Goal: Task Accomplishment & Management: Manage account settings

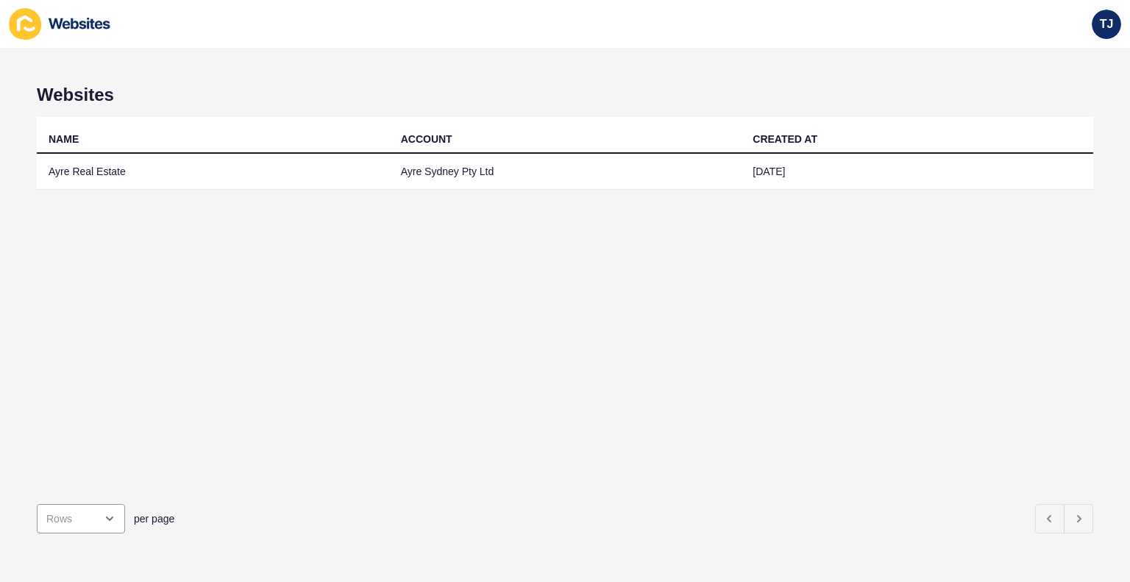
click at [218, 273] on div "NAME ACCOUNT CREATED AT Ayre Real Estate Ayre Sydney Pty Ltd [DATE]" at bounding box center [565, 304] width 1056 height 375
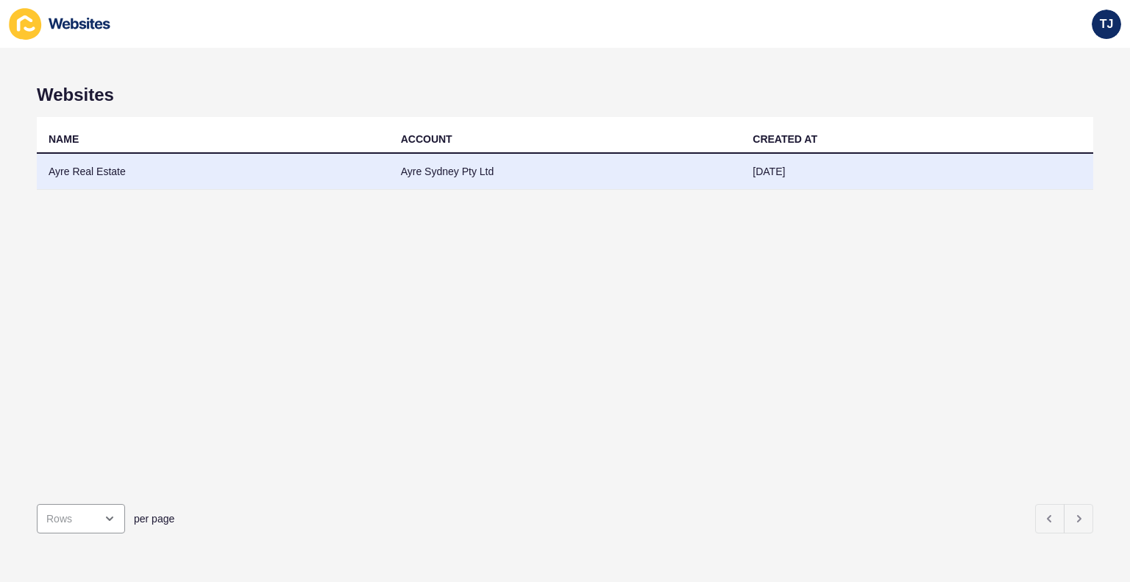
click at [123, 177] on td "Ayre Real Estate" at bounding box center [213, 172] width 352 height 36
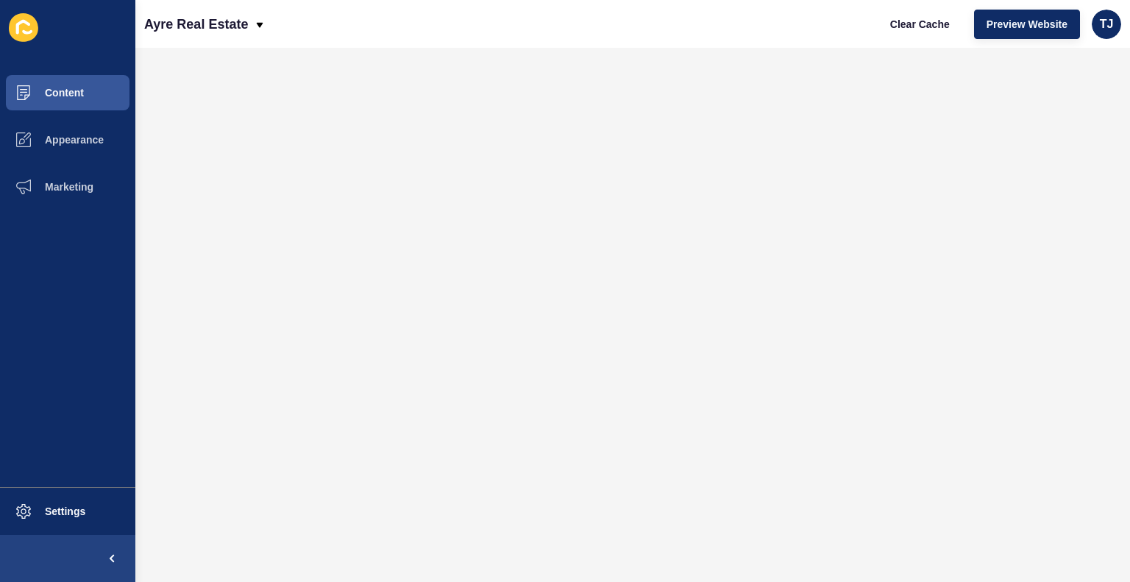
click at [15, 268] on ul "Content Appearance Marketing" at bounding box center [67, 278] width 135 height 418
click at [38, 499] on span at bounding box center [23, 511] width 47 height 47
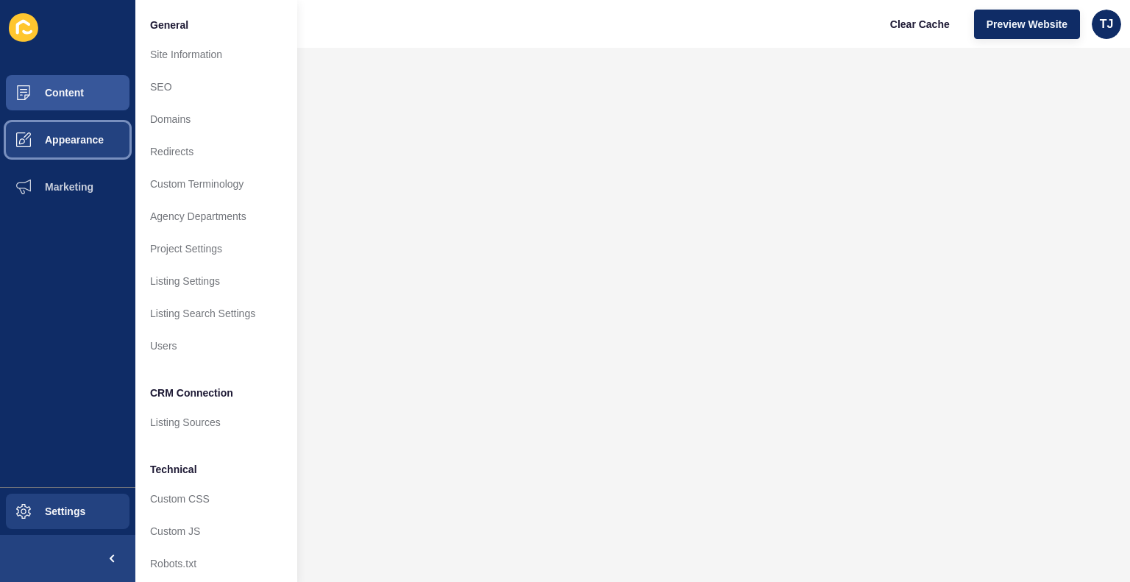
click at [62, 141] on span "Appearance" at bounding box center [51, 140] width 106 height 12
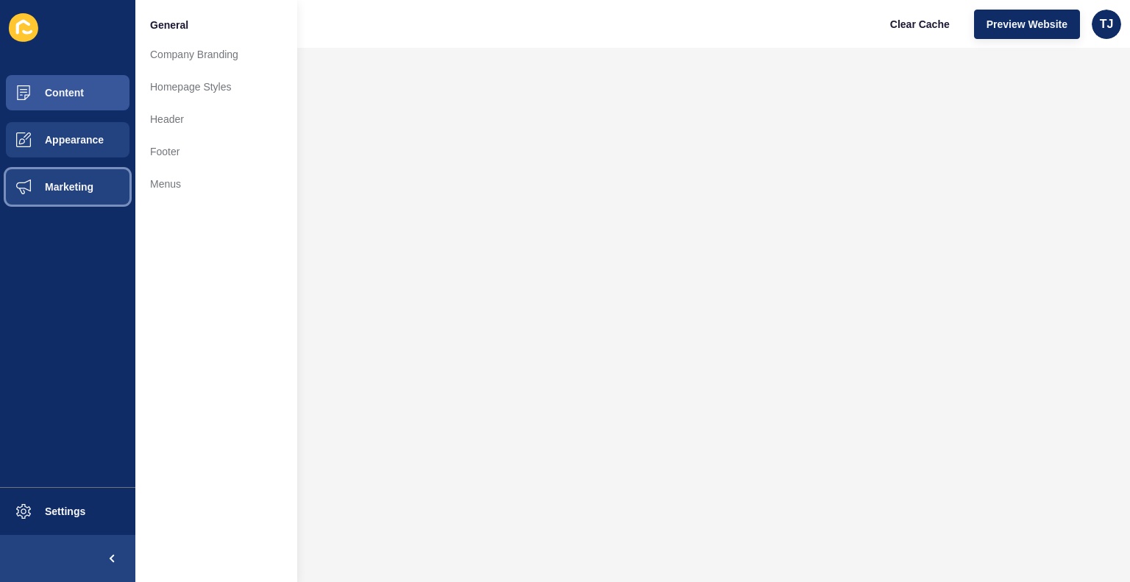
click at [63, 182] on span "Marketing" at bounding box center [46, 187] width 96 height 12
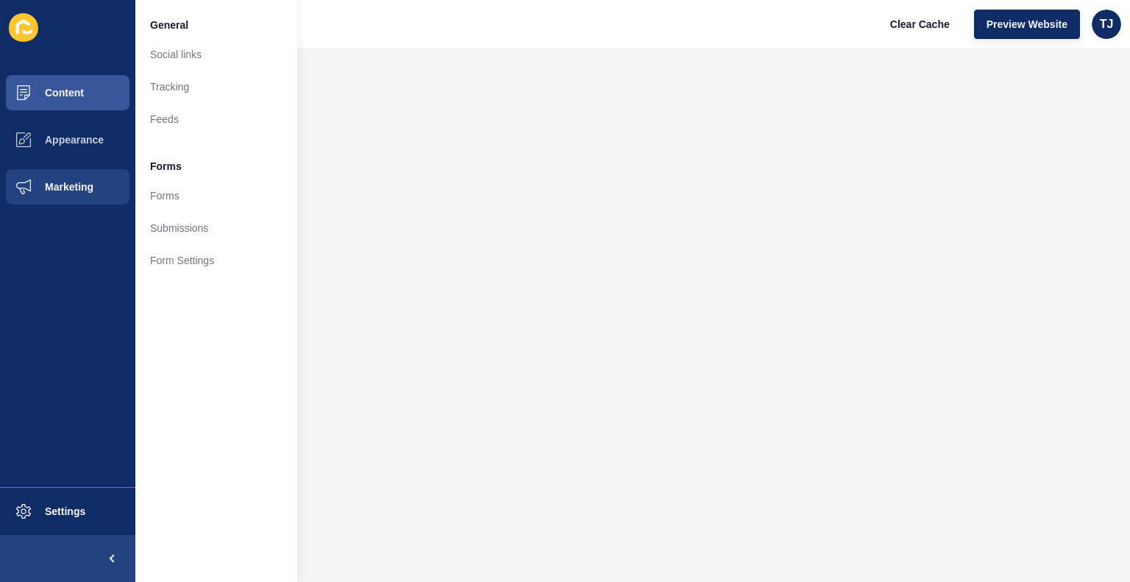
click at [1090, 35] on div "Clear Cache Preview Website TJ" at bounding box center [998, 24] width 255 height 41
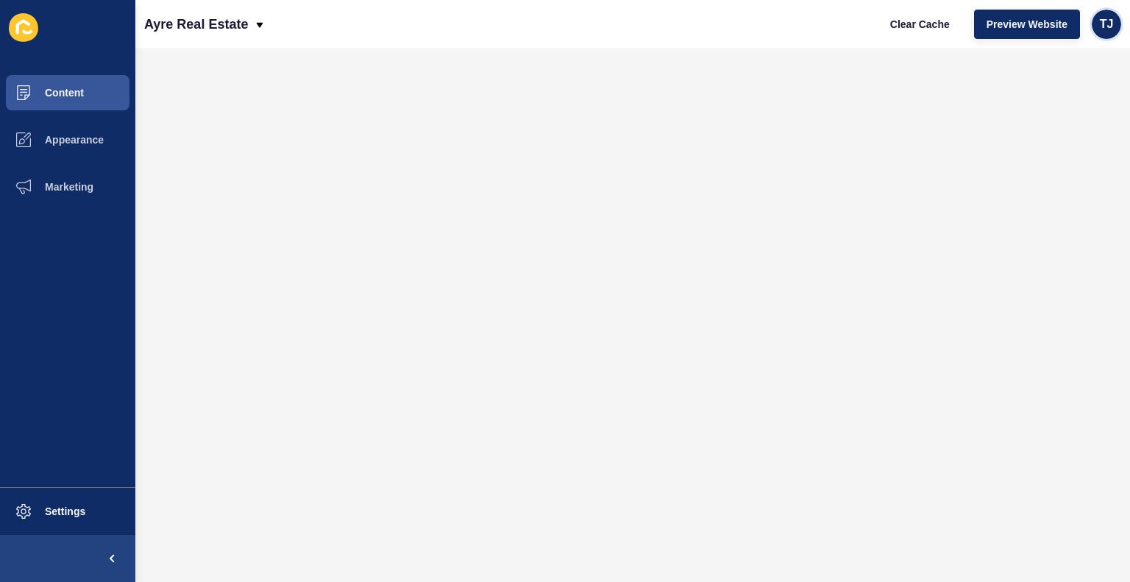
click at [1108, 23] on span "TJ" at bounding box center [1106, 24] width 14 height 15
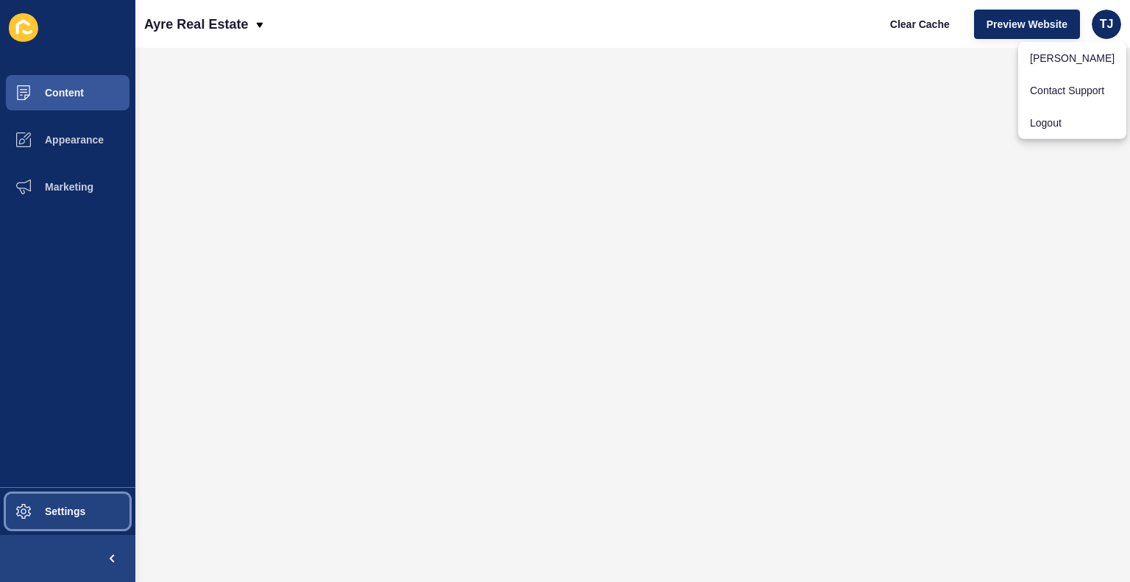
click at [70, 521] on button "Settings" at bounding box center [67, 511] width 135 height 47
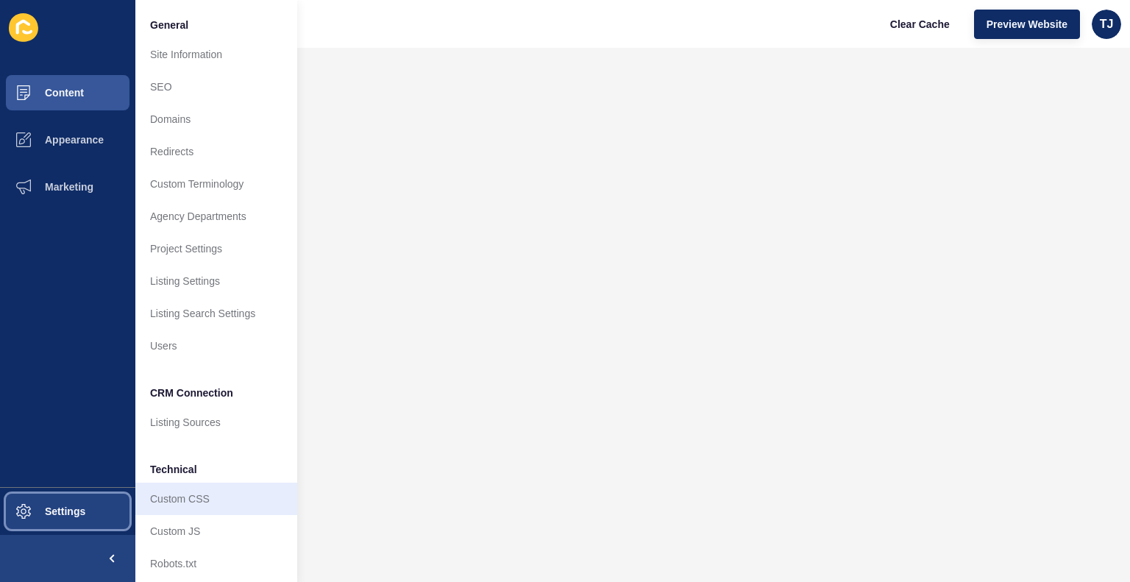
scroll to position [18, 0]
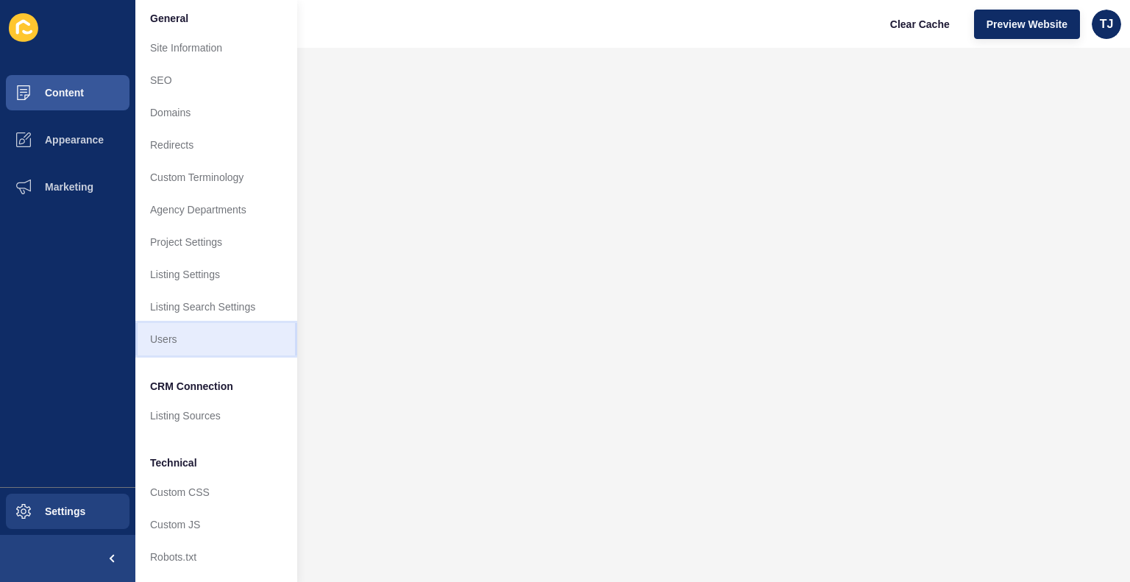
click at [191, 323] on link "Users" at bounding box center [216, 339] width 162 height 32
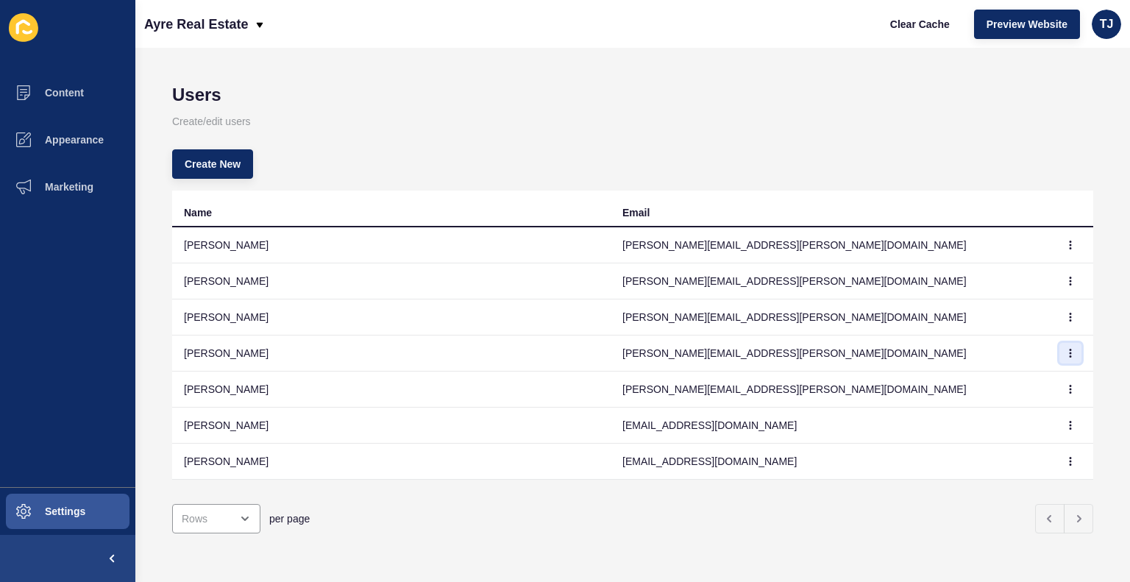
click at [1066, 355] on icon "button" at bounding box center [1070, 353] width 9 height 9
click at [1092, 29] on div "TJ" at bounding box center [1105, 24] width 29 height 29
click at [1037, 135] on link "Logout" at bounding box center [1072, 123] width 108 height 32
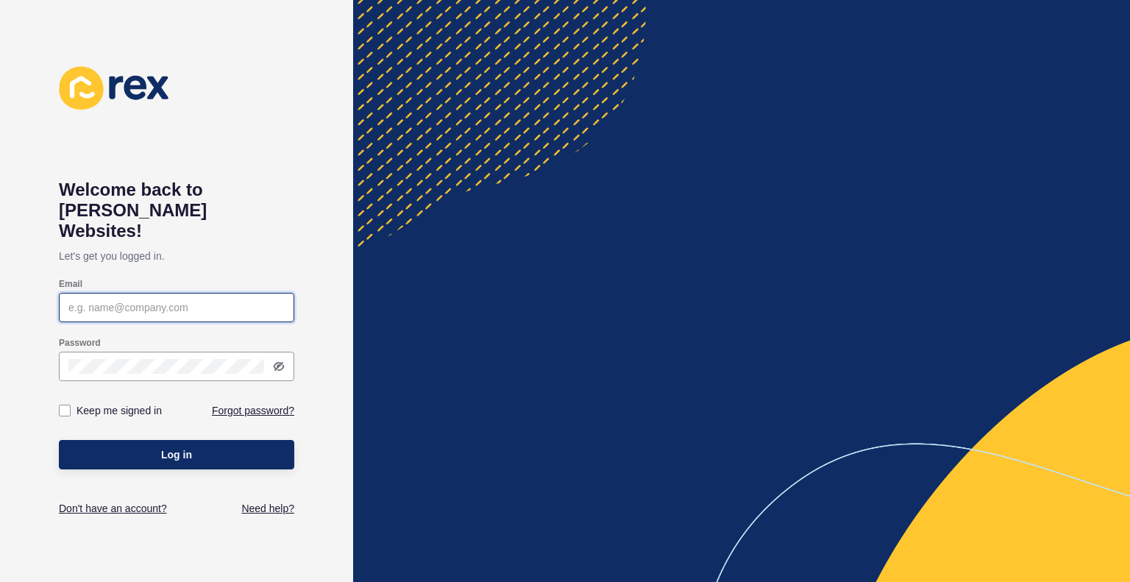
type input "[PERSON_NAME][EMAIL_ADDRESS][PERSON_NAME][DOMAIN_NAME]"
